Goal: Information Seeking & Learning: Learn about a topic

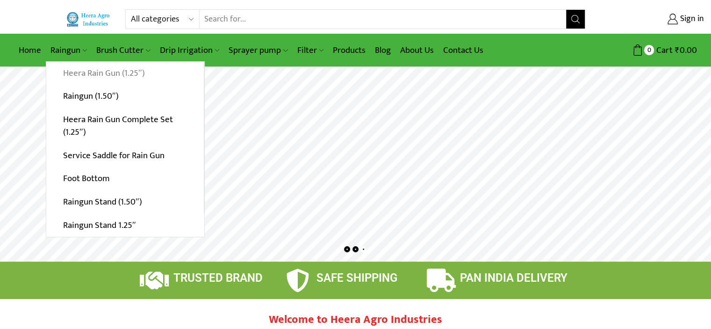
type input "[EMAIL_ADDRESS][DOMAIN_NAME]"
click at [84, 70] on link "Heera Rain Gun (1.25″)" at bounding box center [125, 73] width 158 height 23
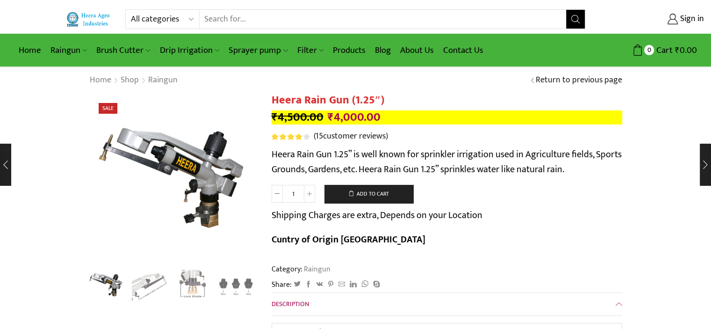
type input "[EMAIL_ADDRESS][DOMAIN_NAME]"
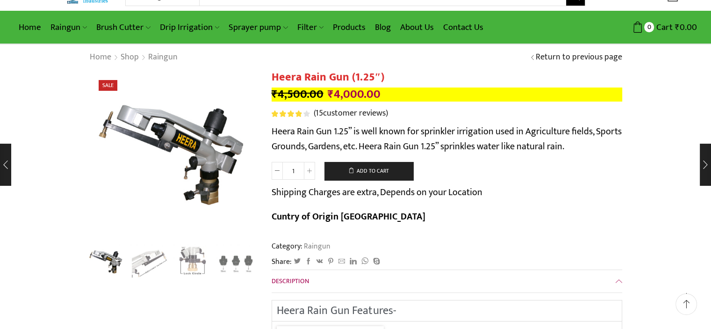
scroll to position [22, 0]
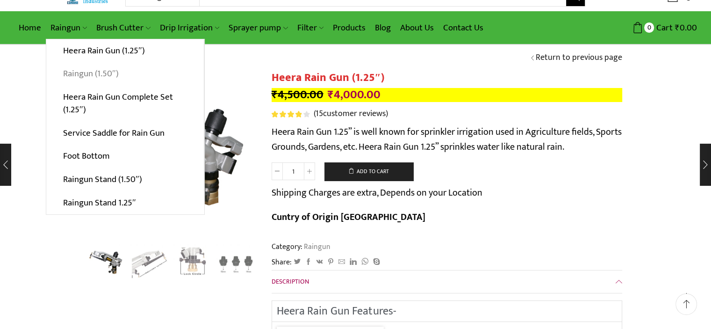
click at [85, 73] on link "Raingun (1.50″)" at bounding box center [125, 73] width 158 height 23
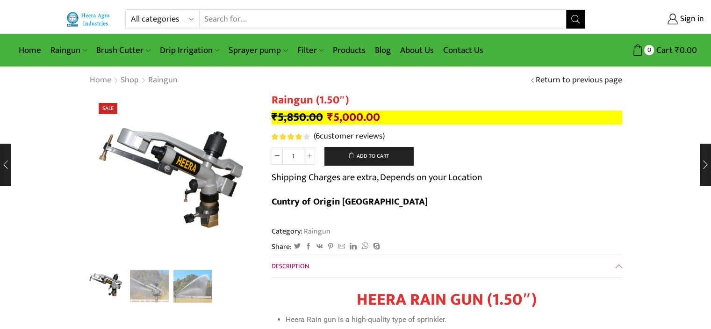
type input "[EMAIL_ADDRESS][DOMAIN_NAME]"
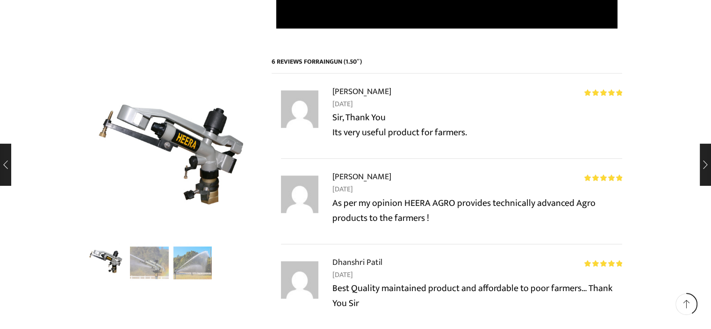
scroll to position [898, 0]
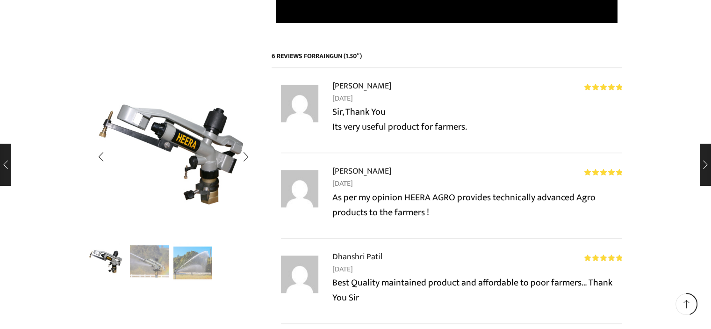
click at [154, 260] on img "2 / 3" at bounding box center [149, 261] width 39 height 39
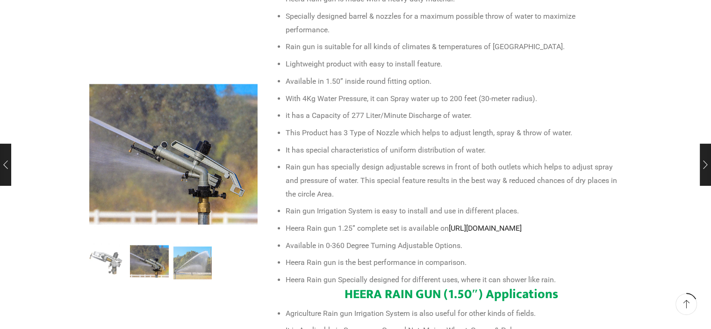
scroll to position [340, 0]
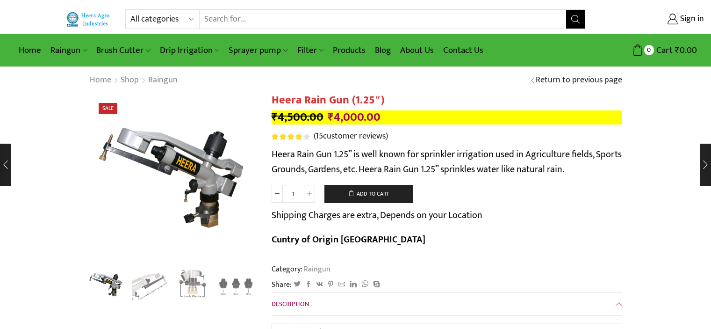
scroll to position [22, 0]
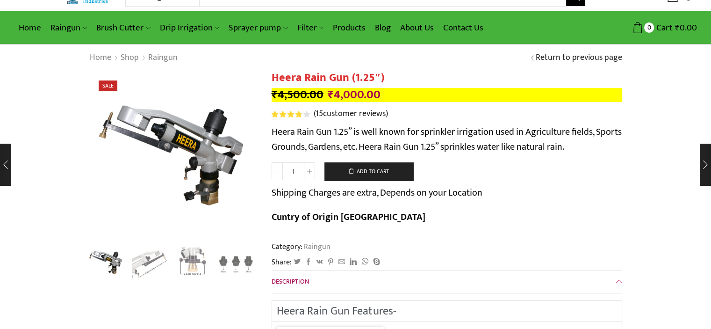
type input "[EMAIL_ADDRESS][DOMAIN_NAME]"
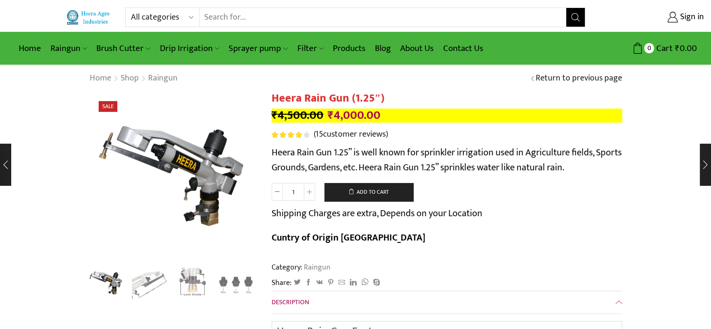
scroll to position [0, 0]
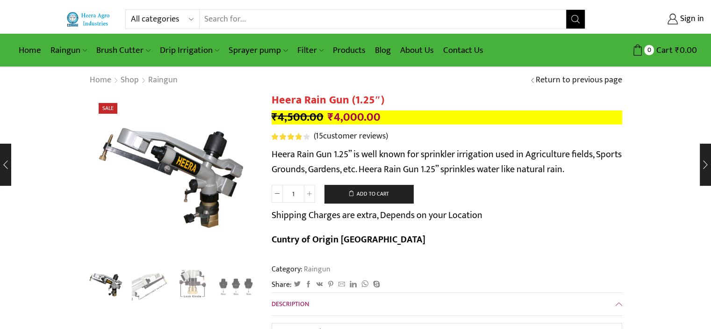
select select "accessories"
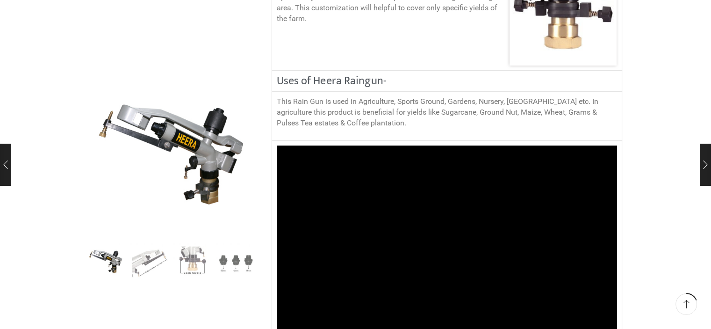
scroll to position [737, 0]
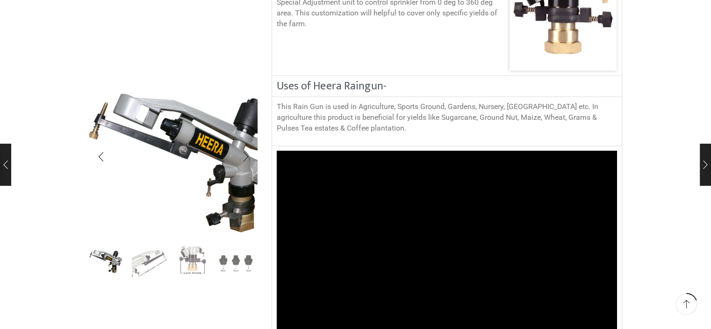
click at [126, 133] on img "1 / 4" at bounding box center [192, 163] width 234 height 234
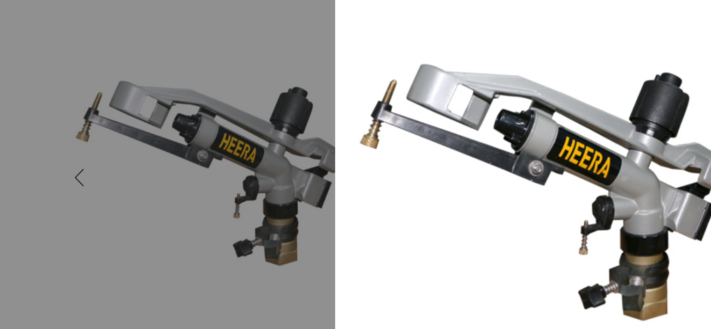
scroll to position [737, 0]
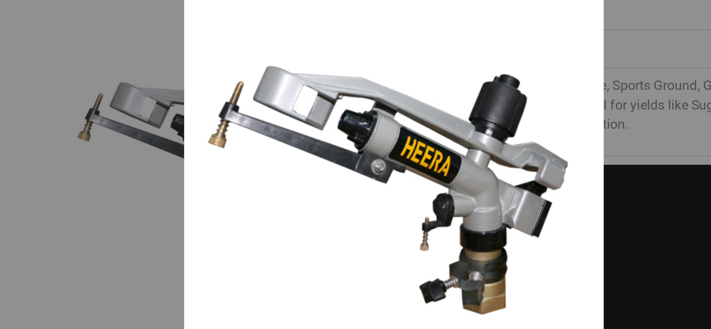
click at [290, 109] on img at bounding box center [276, 165] width 234 height 234
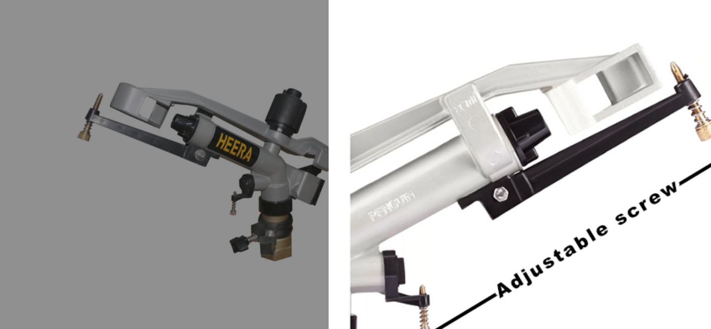
click at [197, 181] on div at bounding box center [355, 164] width 711 height 329
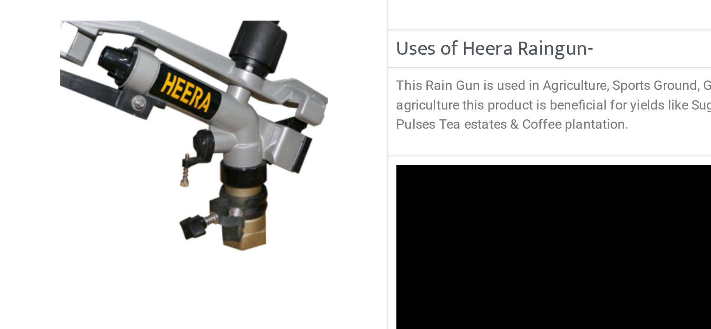
scroll to position [737, 0]
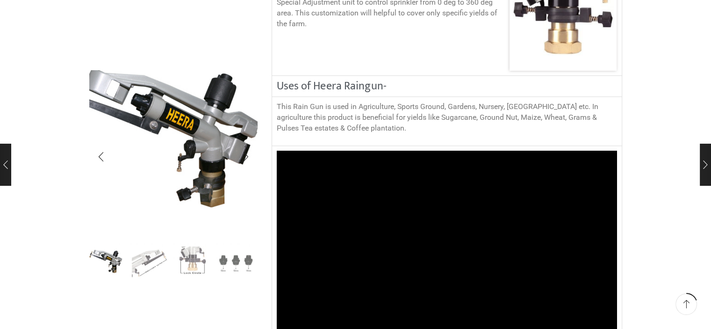
click at [202, 196] on img "1 / 4" at bounding box center [162, 138] width 234 height 234
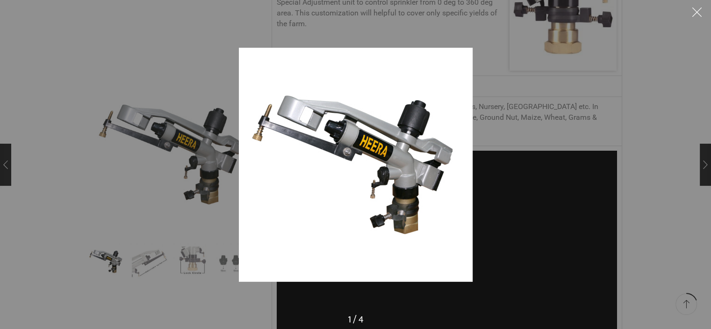
click at [380, 198] on img at bounding box center [356, 165] width 234 height 234
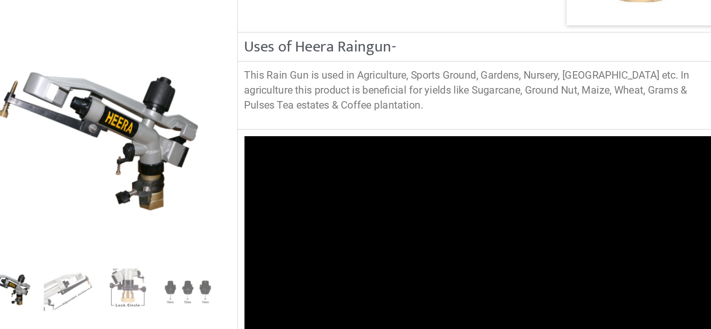
scroll to position [737, 0]
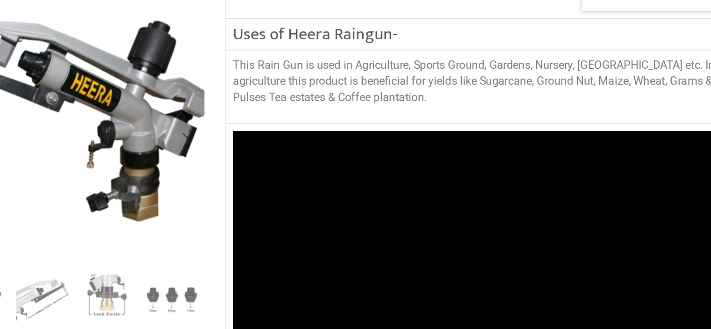
click at [196, 187] on img "1 / 4" at bounding box center [165, 142] width 234 height 234
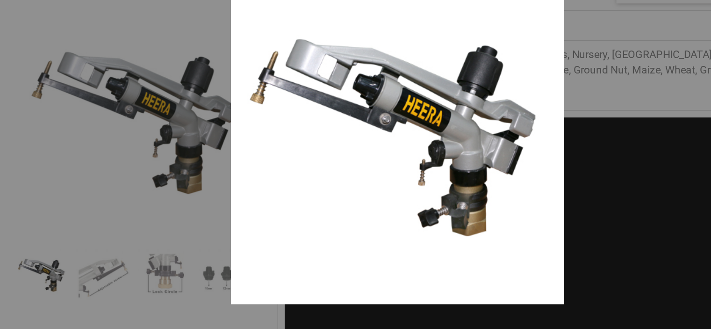
scroll to position [737, 0]
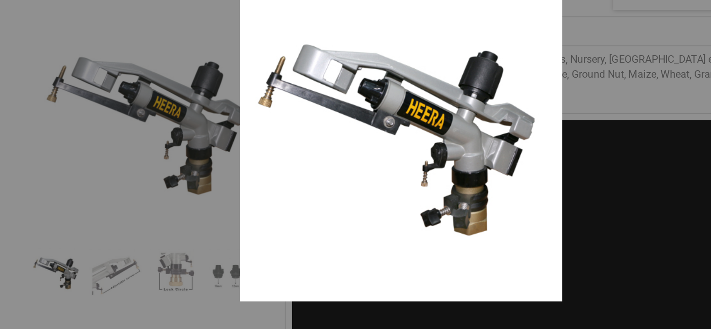
click at [148, 262] on div at bounding box center [355, 164] width 711 height 329
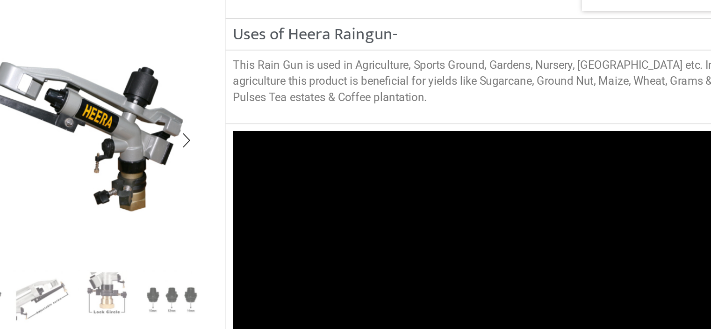
drag, startPoint x: 148, startPoint y: 262, endPoint x: 198, endPoint y: 247, distance: 51.9
click at [198, 247] on img "3 / 4" at bounding box center [192, 261] width 39 height 39
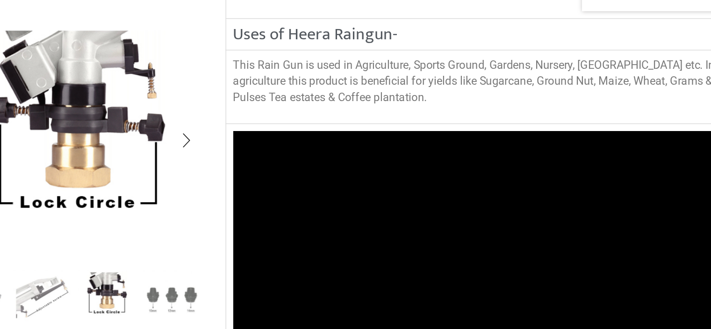
click at [158, 255] on img "2 / 4" at bounding box center [149, 261] width 39 height 39
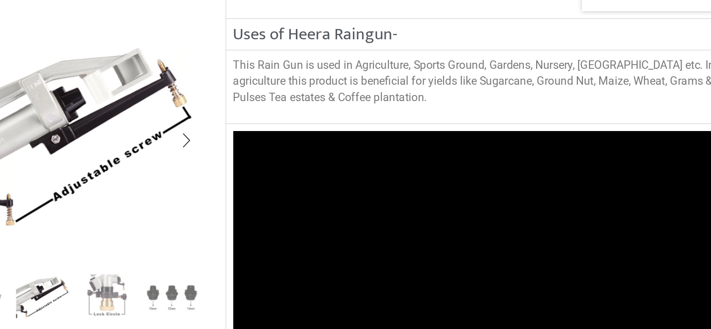
click at [238, 264] on img "4 / 4" at bounding box center [236, 261] width 39 height 39
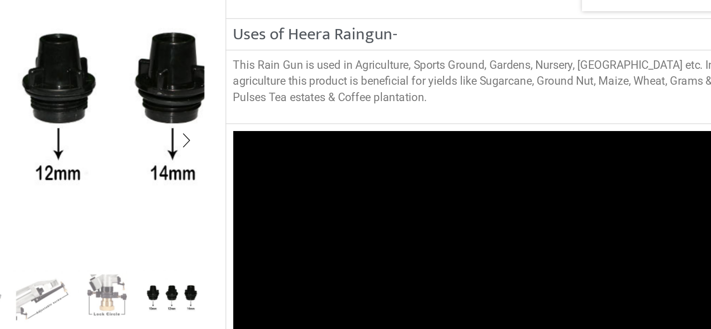
click at [206, 214] on img "4 / 4" at bounding box center [160, 131] width 234 height 234
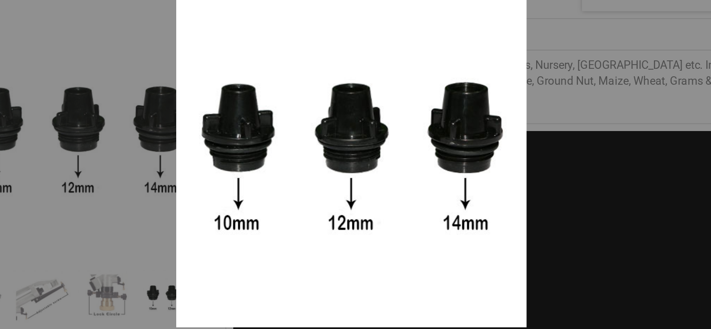
click at [164, 194] on div at bounding box center [355, 164] width 711 height 329
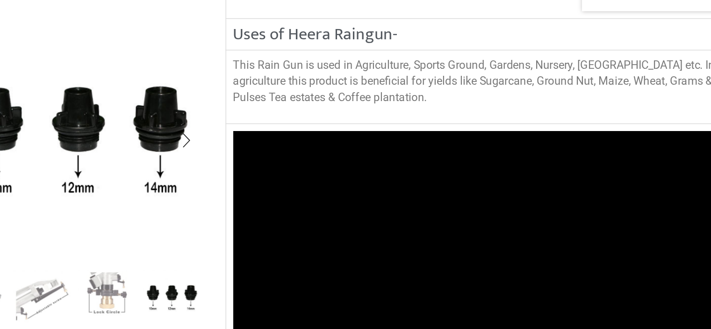
click at [193, 266] on img "3 / 4" at bounding box center [192, 261] width 39 height 39
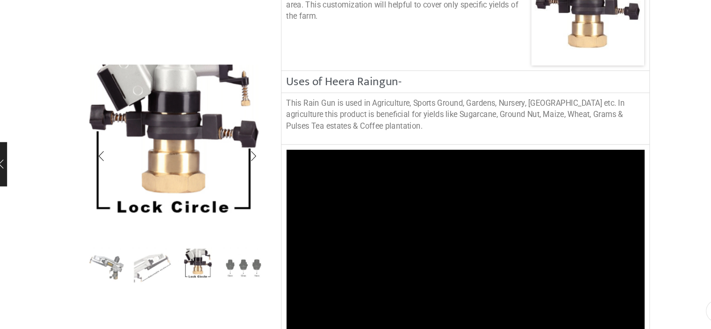
scroll to position [737, 0]
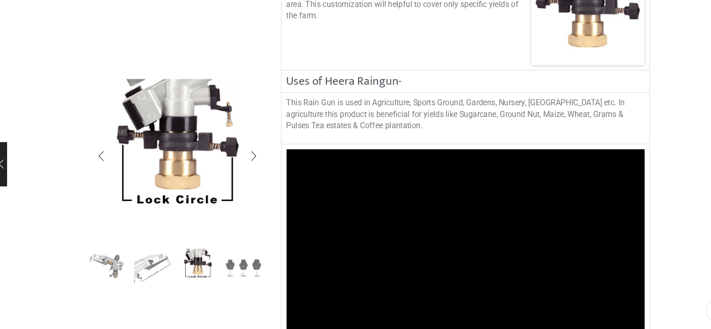
click at [102, 259] on img "1 / 4" at bounding box center [106, 261] width 39 height 39
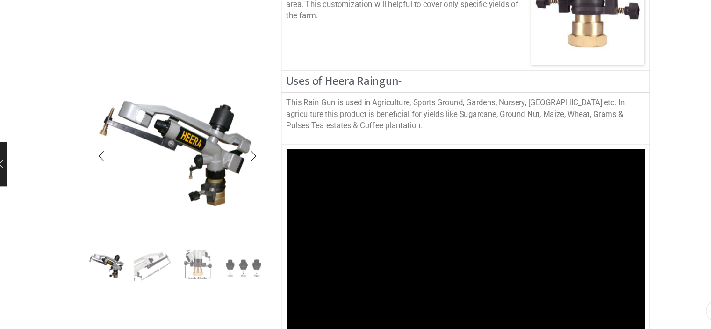
click at [150, 268] on img "2 / 4" at bounding box center [149, 261] width 39 height 39
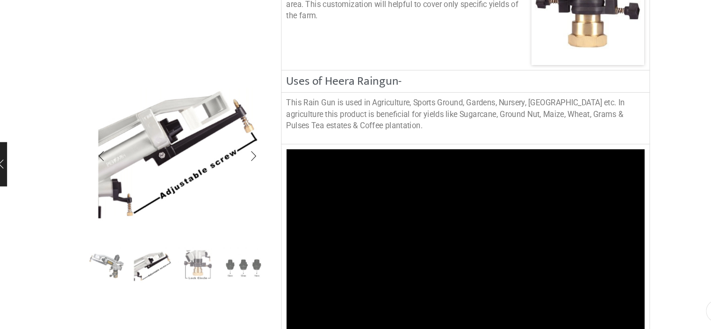
click at [109, 258] on img "1 / 4" at bounding box center [106, 261] width 39 height 39
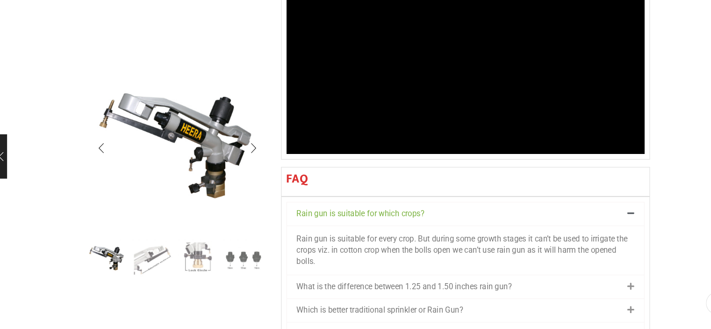
scroll to position [1012, 0]
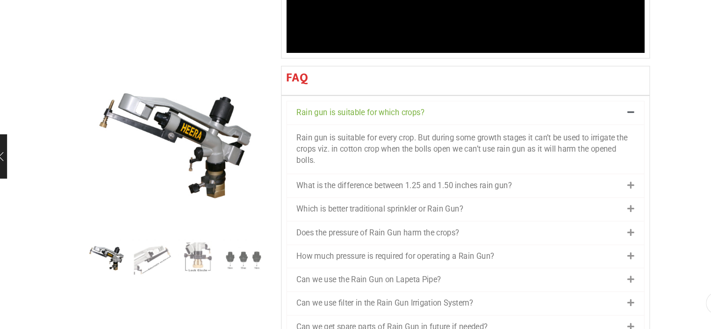
click at [352, 188] on link "What is the difference between 1.25 and 1.50 inches rain gun?" at bounding box center [389, 192] width 205 height 9
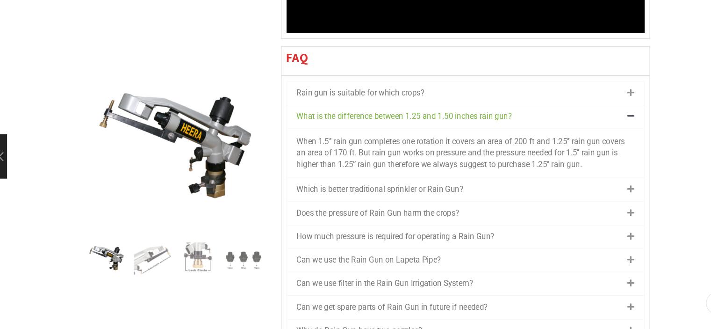
scroll to position [1050, 0]
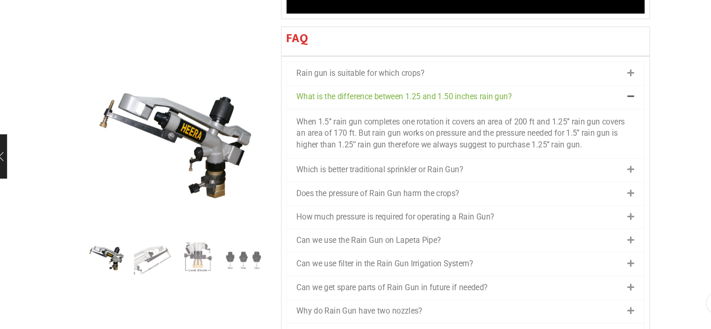
click at [366, 195] on link "Does the pressure of Rain Gun harm the crops?" at bounding box center [364, 199] width 155 height 9
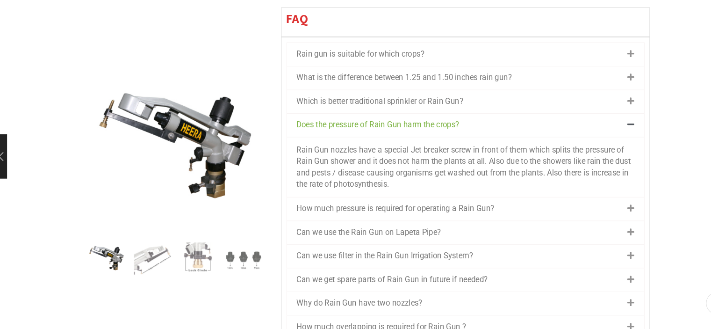
scroll to position [1069, 0]
click at [369, 203] on div "How much pressure is required for operating a Rain Gun?" at bounding box center [447, 214] width 340 height 22
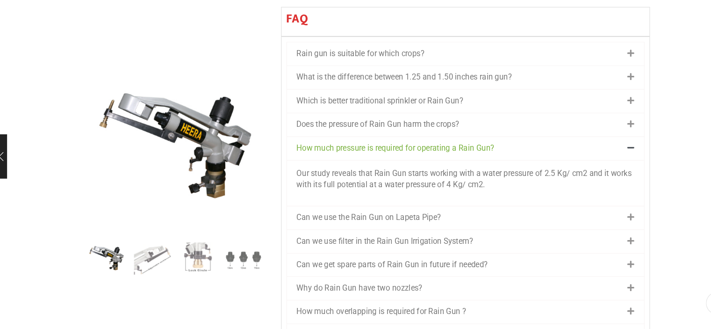
click at [394, 218] on link "Can we use the Rain Gun on Lapeta Pipe?" at bounding box center [355, 222] width 137 height 9
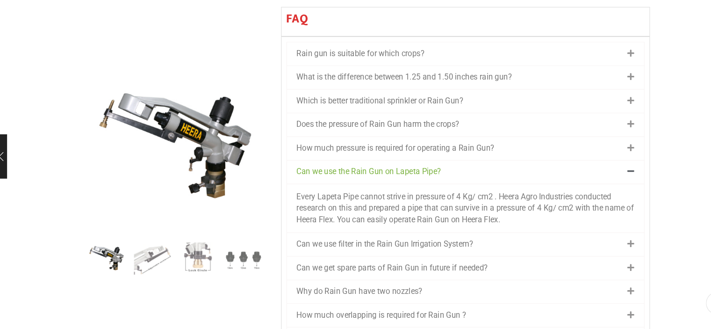
click at [413, 243] on link "Can we use filter in the Rain Gun Irrigation System?" at bounding box center [371, 247] width 168 height 9
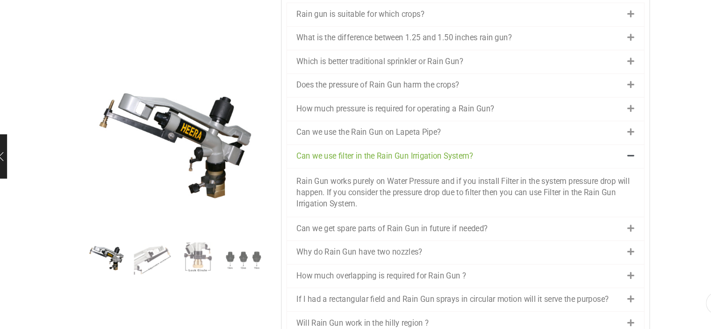
scroll to position [1125, 0]
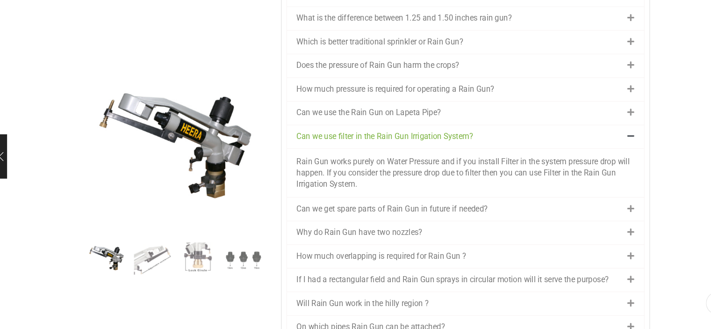
click at [425, 210] on link "Can we get spare parts of Rain Gun in future if needed?" at bounding box center [378, 214] width 182 height 9
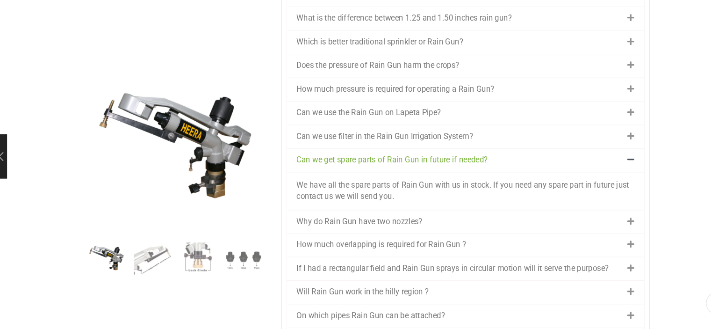
click at [400, 222] on link "Why do Rain Gun have two nozzles?" at bounding box center [347, 226] width 120 height 9
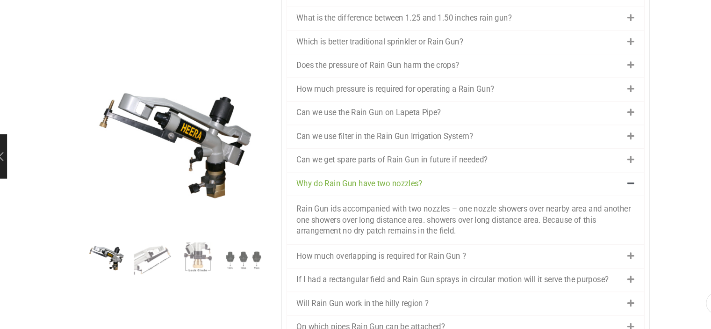
click at [400, 254] on link "How much overlapping is required for Rain Gun ?" at bounding box center [367, 258] width 161 height 9
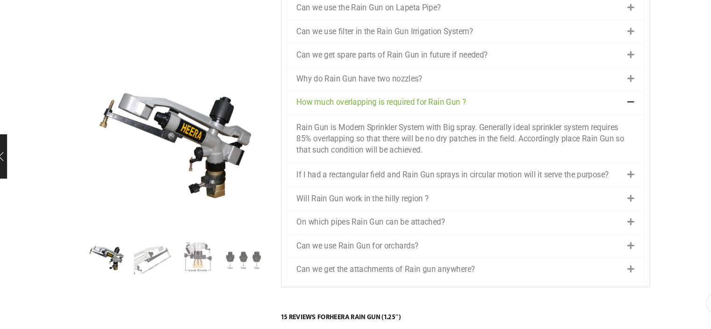
scroll to position [1256, 0]
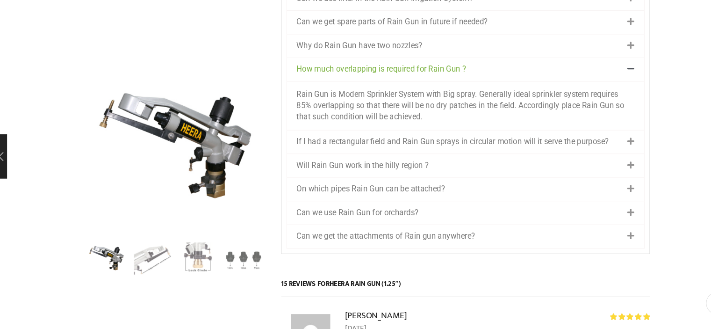
click at [365, 168] on link "Will Rain Gun work in the hilly region ?" at bounding box center [350, 172] width 126 height 9
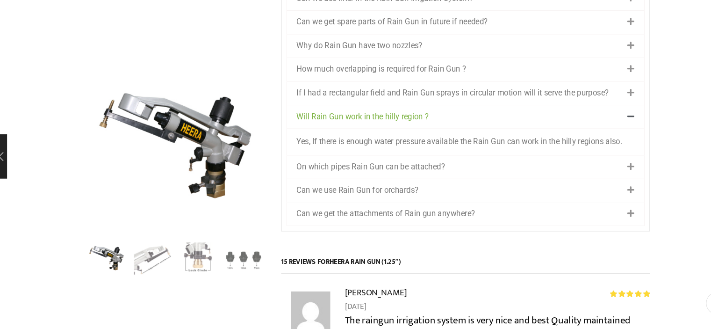
click at [360, 170] on link "On which pipes Rain Gun can be attached?" at bounding box center [357, 174] width 141 height 9
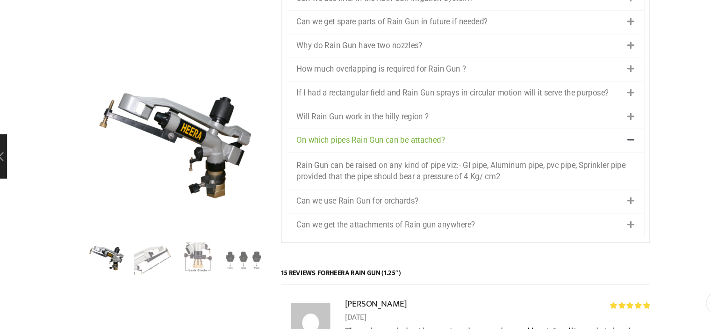
click at [362, 202] on link "Can we use Rain Gun for orchards?" at bounding box center [345, 206] width 116 height 9
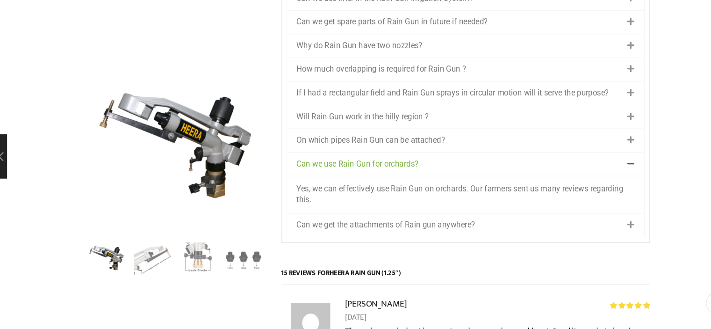
click at [376, 225] on link "Can we get the attachments of Rain gun anywhere?" at bounding box center [372, 229] width 170 height 9
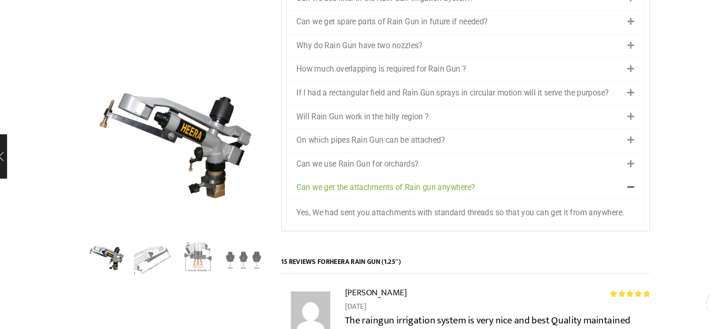
click at [508, 205] on div "Yes, We had sent you attachments with standard threads so that you can get it f…" at bounding box center [447, 217] width 340 height 25
click at [506, 205] on div "Yes, We had sent you attachments with standard threads so that you can get it f…" at bounding box center [447, 217] width 340 height 25
click at [415, 100] on link "If I had a rectangular field and Rain Gun sprays in circular motion will it ser…" at bounding box center [435, 104] width 297 height 9
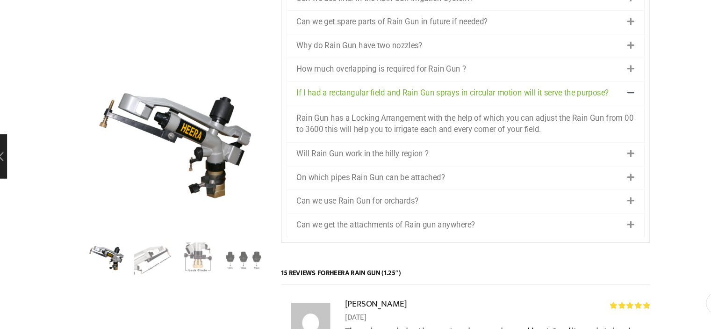
click at [494, 71] on div "How much overlapping is required for Rain Gun ?" at bounding box center [447, 82] width 340 height 22
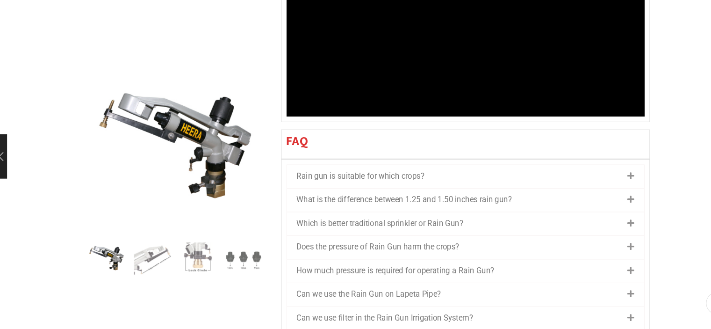
scroll to position [972, 0]
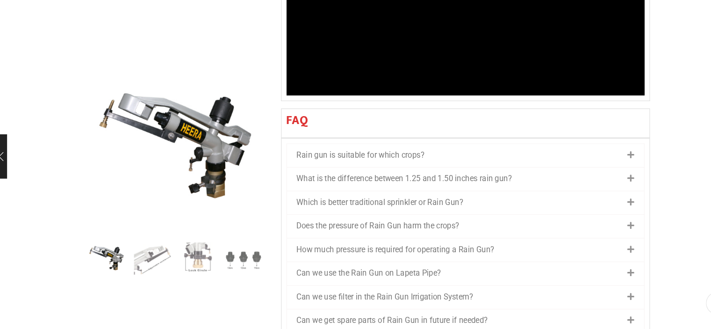
click at [431, 152] on div "Rain gun is suitable for which crops?" at bounding box center [447, 163] width 340 height 22
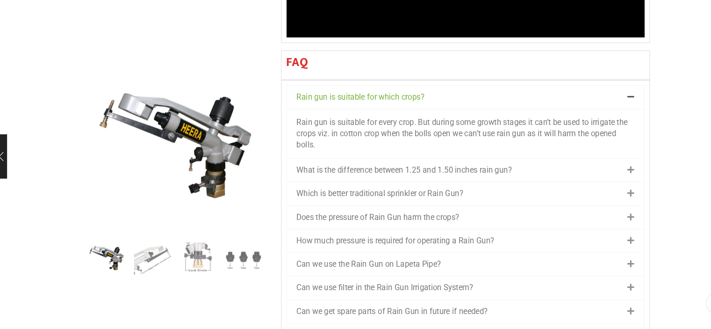
scroll to position [1028, 0]
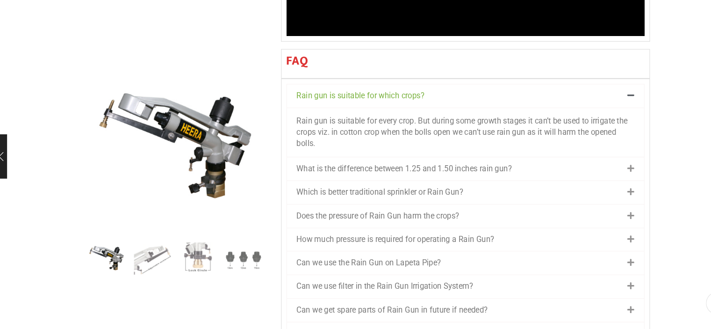
click at [425, 194] on link "Which is better traditional sprinkler or Rain Gun?" at bounding box center [366, 198] width 159 height 9
